Goal: Information Seeking & Learning: Understand process/instructions

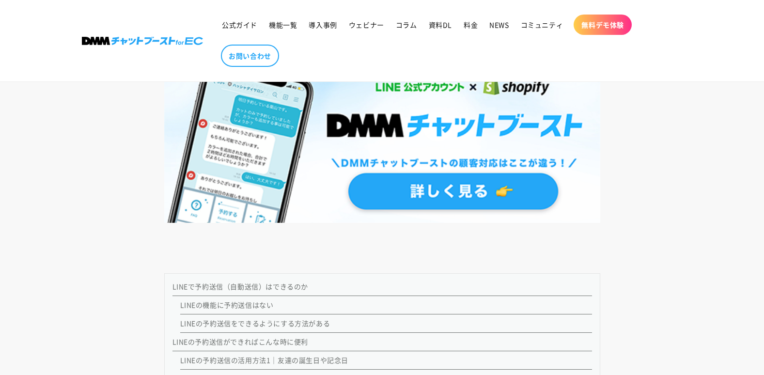
scroll to position [854, 0]
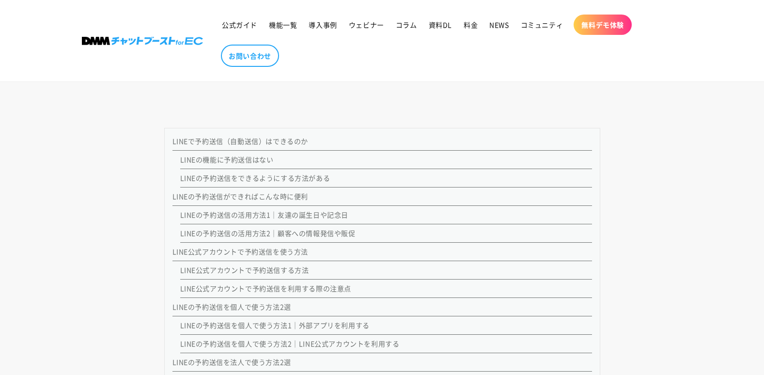
drag, startPoint x: 252, startPoint y: 180, endPoint x: 259, endPoint y: 180, distance: 6.8
click at [252, 180] on link "LINEの予約送信をできるようにする方法がある" at bounding box center [255, 178] width 150 height 10
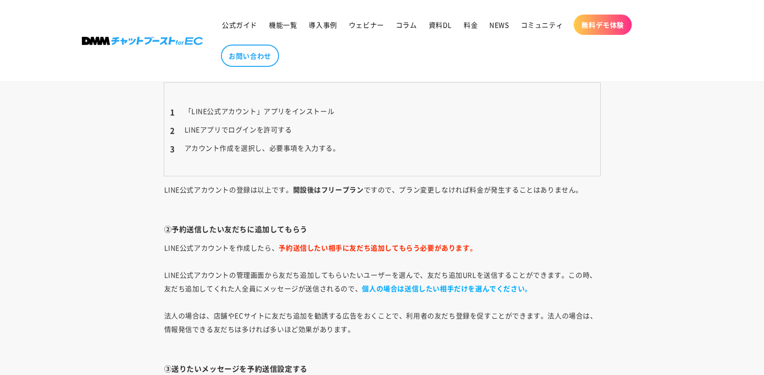
scroll to position [3064, 0]
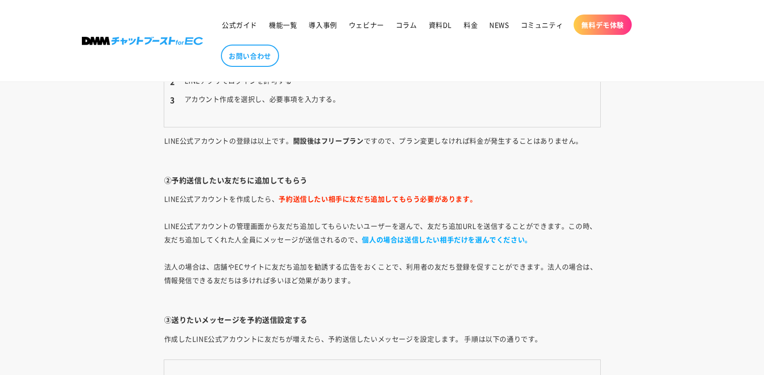
scroll to position [854, 0]
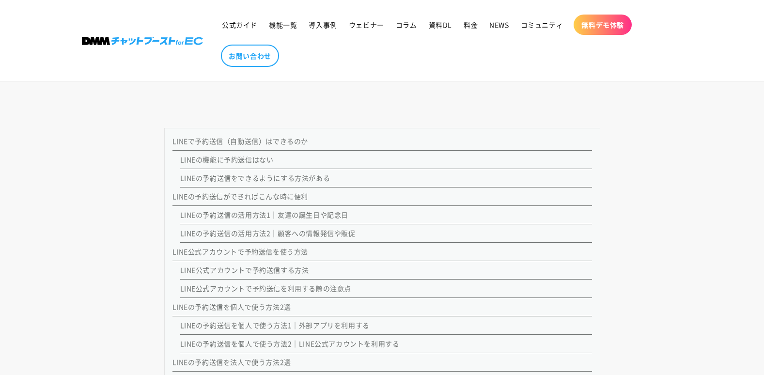
click at [234, 215] on link "LINEの予約送信の活用方法1｜友達の誕生日や記念日" at bounding box center [264, 215] width 169 height 10
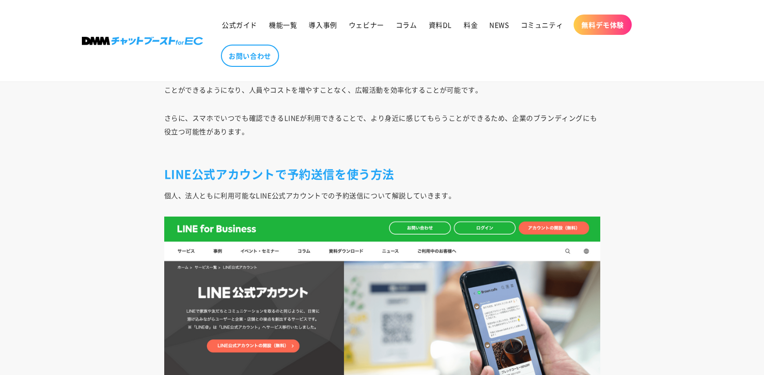
scroll to position [2148, 0]
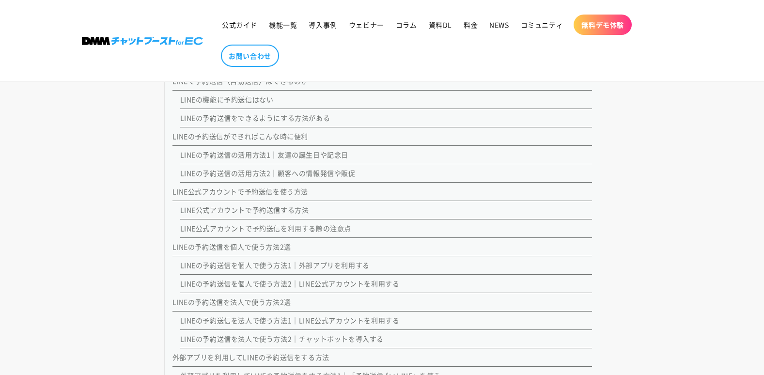
scroll to position [999, 0]
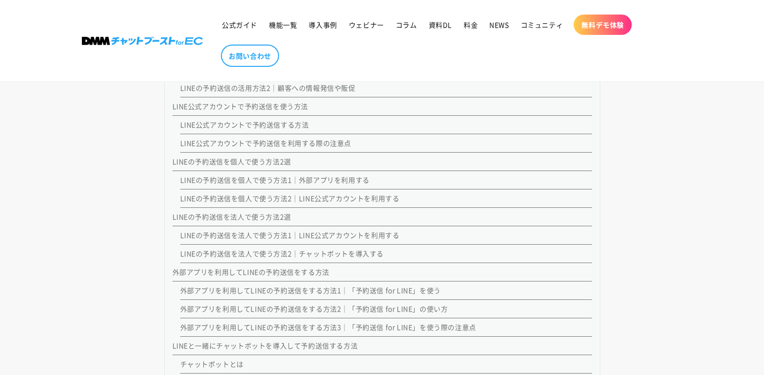
click at [324, 180] on link "LINEの予約送信を個人で使う方法1｜外部アプリを利用する" at bounding box center [274, 180] width 189 height 10
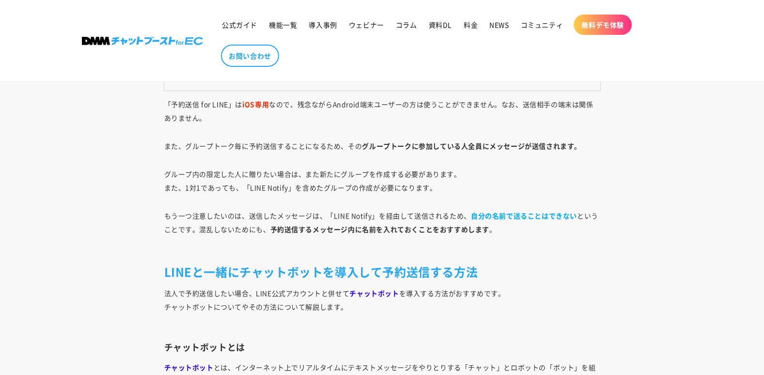
scroll to position [5601, 0]
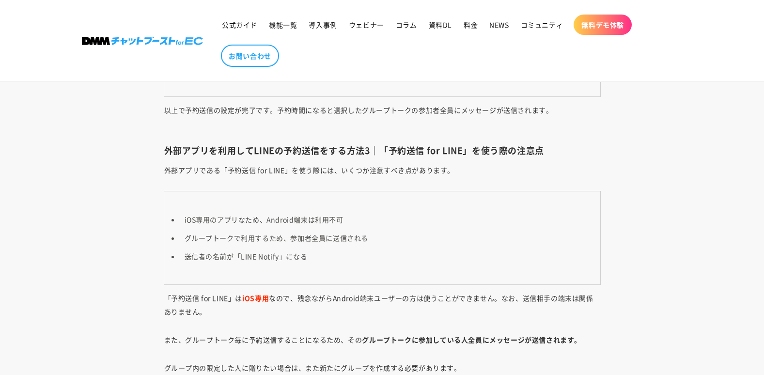
scroll to position [999, 0]
